Goal: Information Seeking & Learning: Learn about a topic

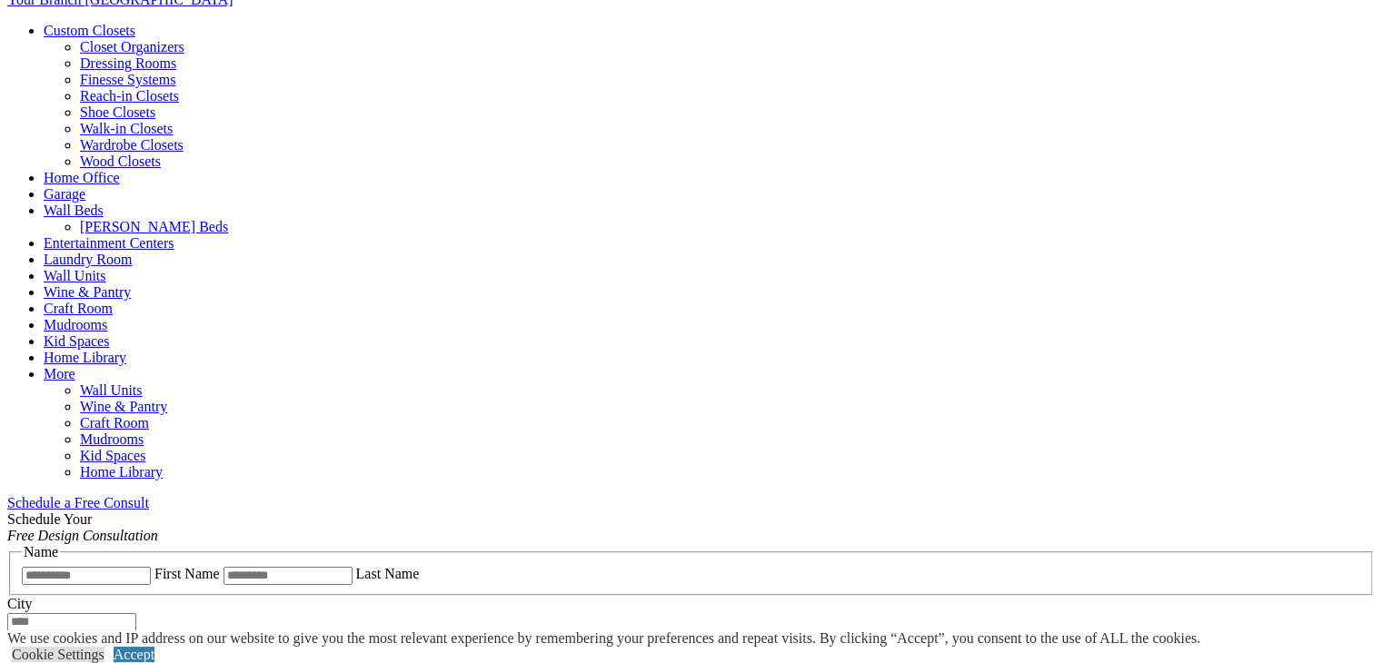
scroll to position [727, 0]
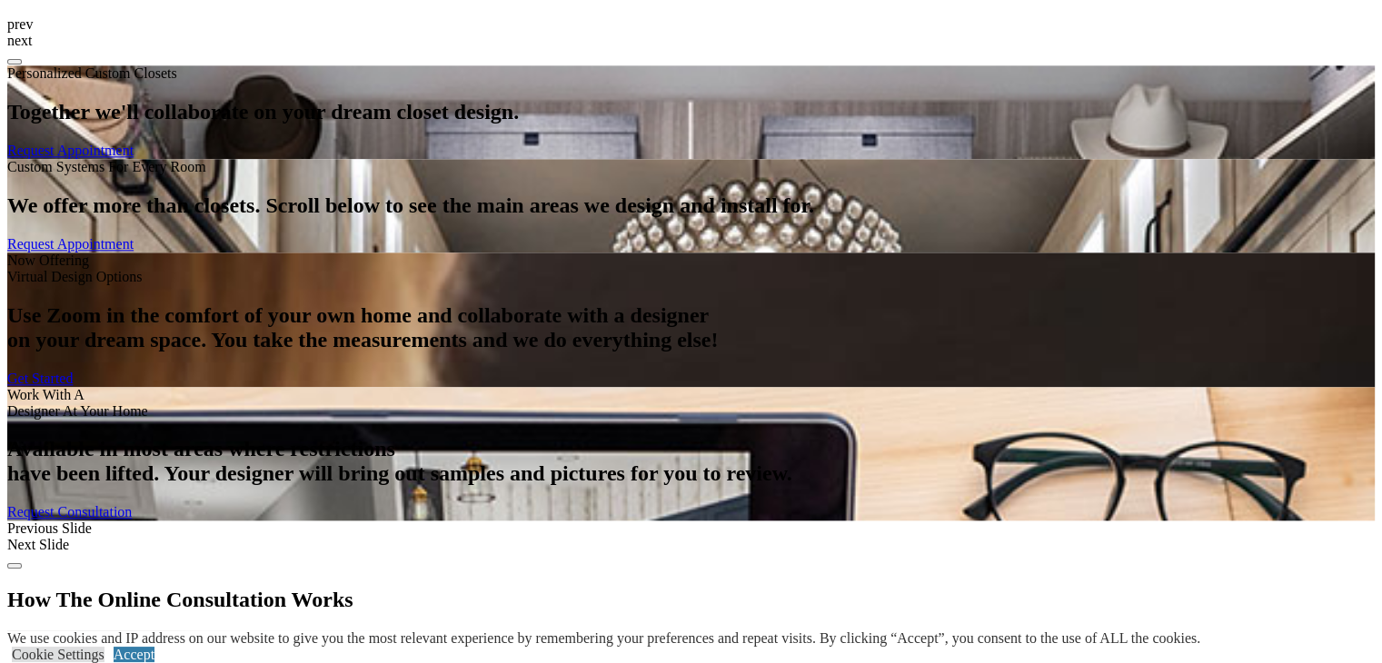
scroll to position [2180, 0]
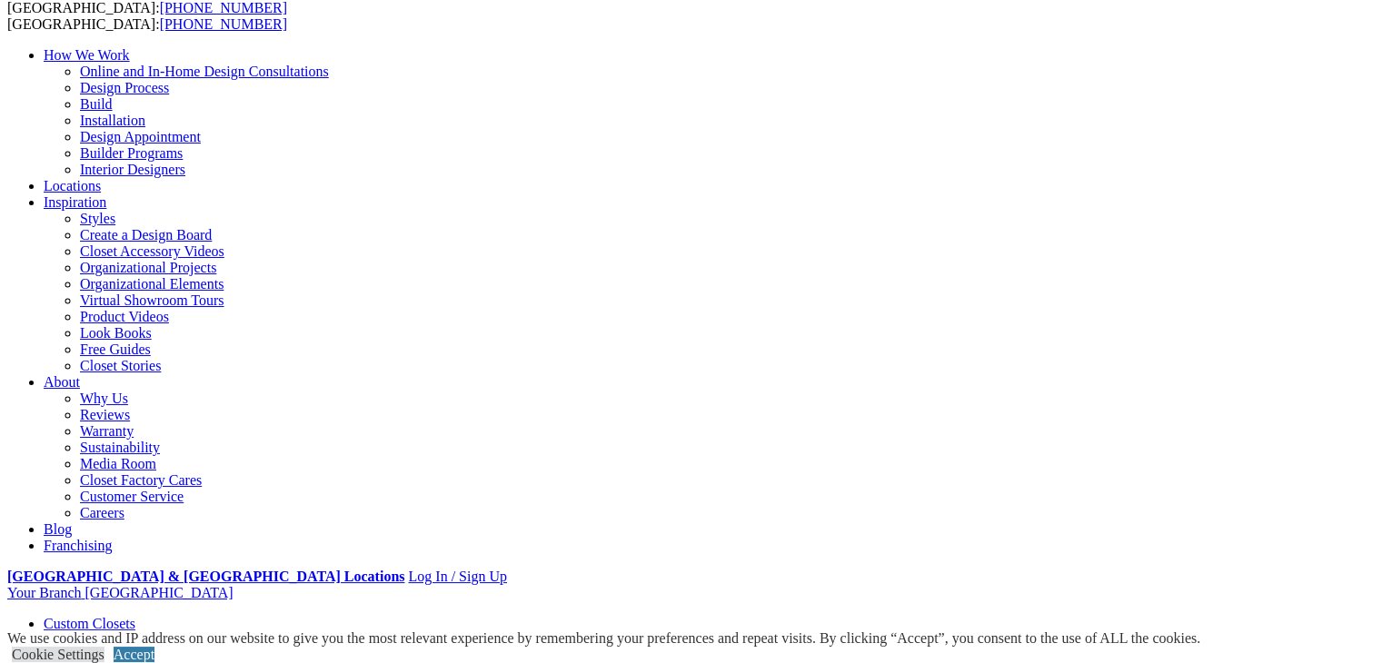
scroll to position [91, 0]
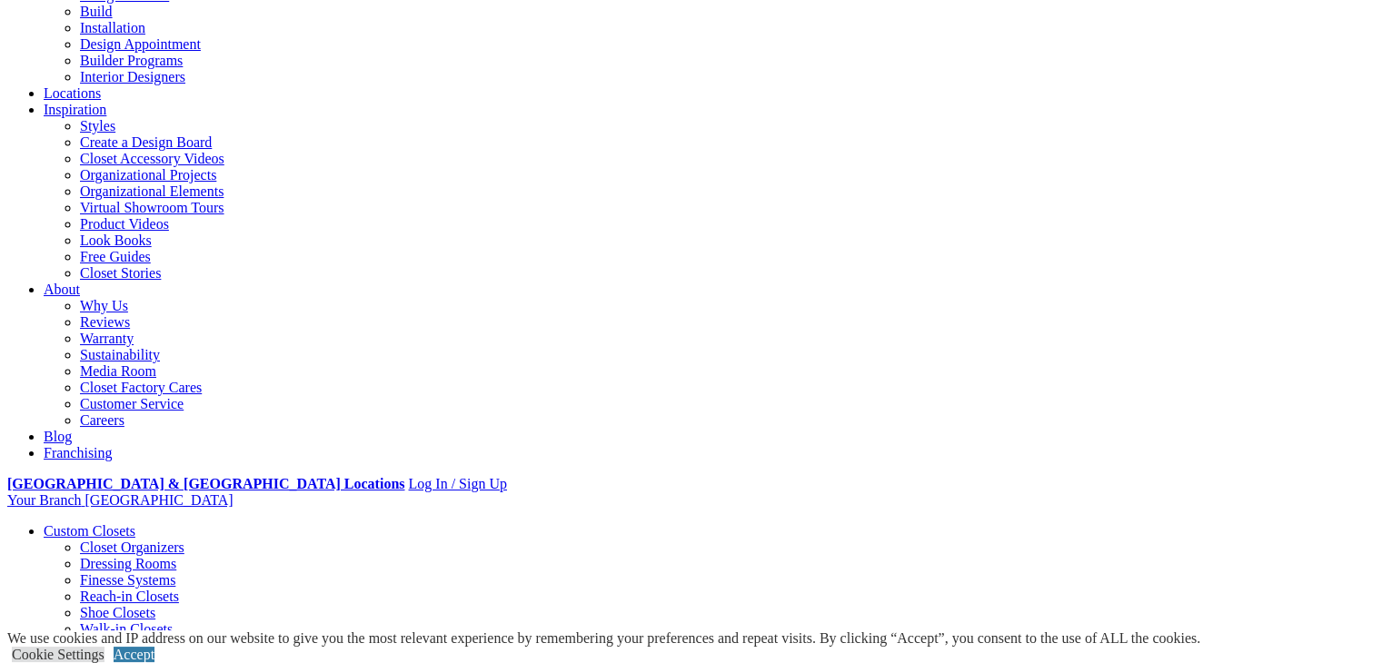
scroll to position [273, 0]
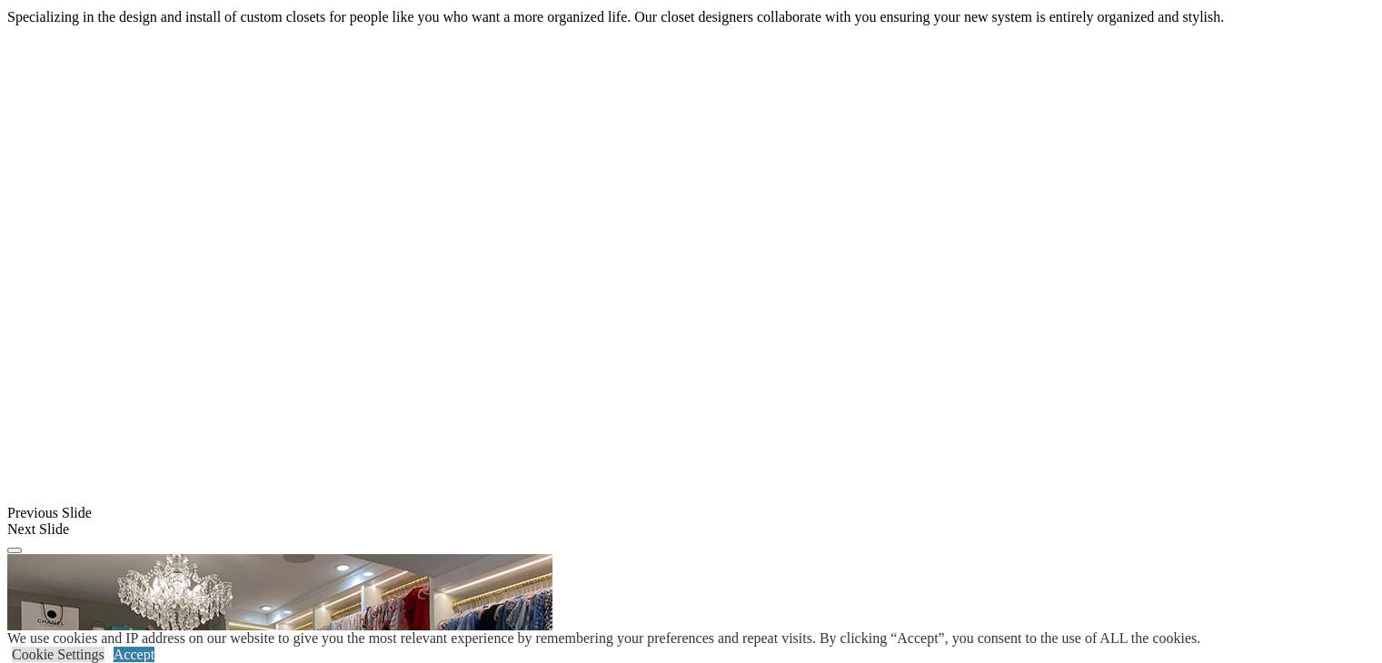
scroll to position [1363, 0]
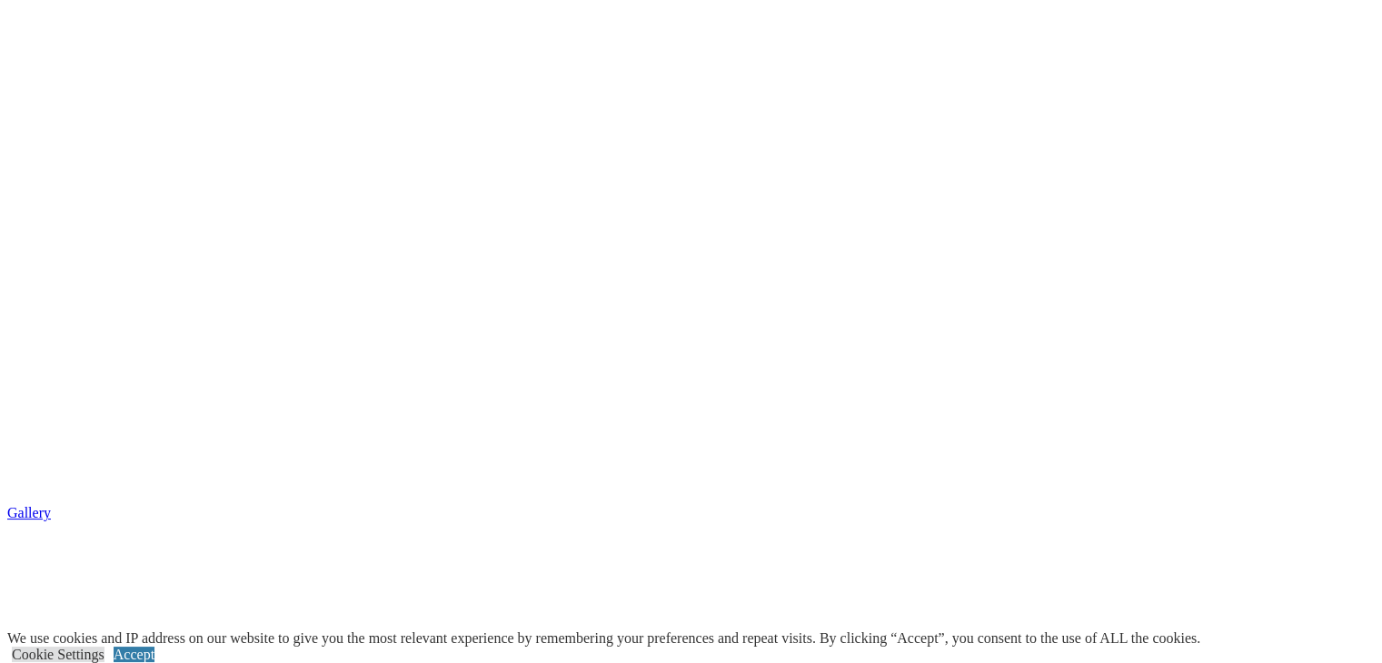
scroll to position [3180, 0]
